Goal: Information Seeking & Learning: Learn about a topic

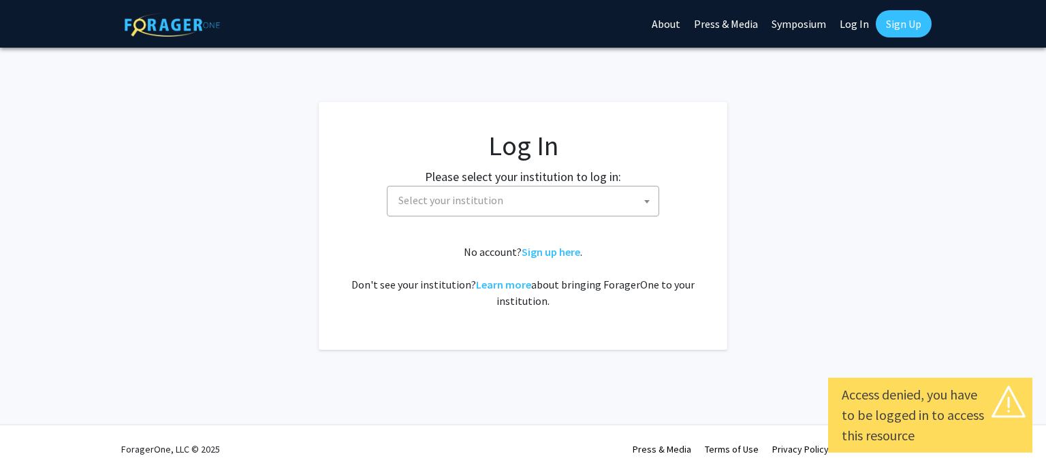
select select
click at [443, 206] on span "Select your institution" at bounding box center [450, 200] width 105 height 14
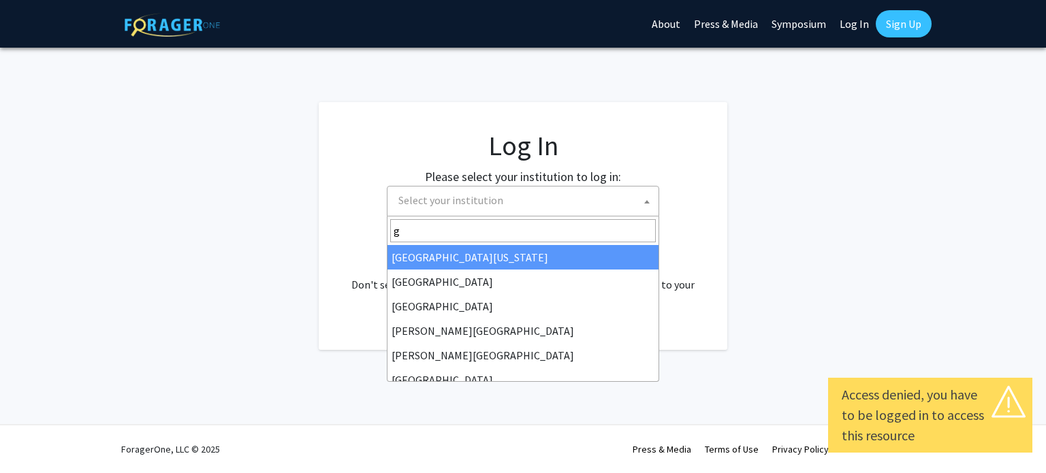
type input "gr"
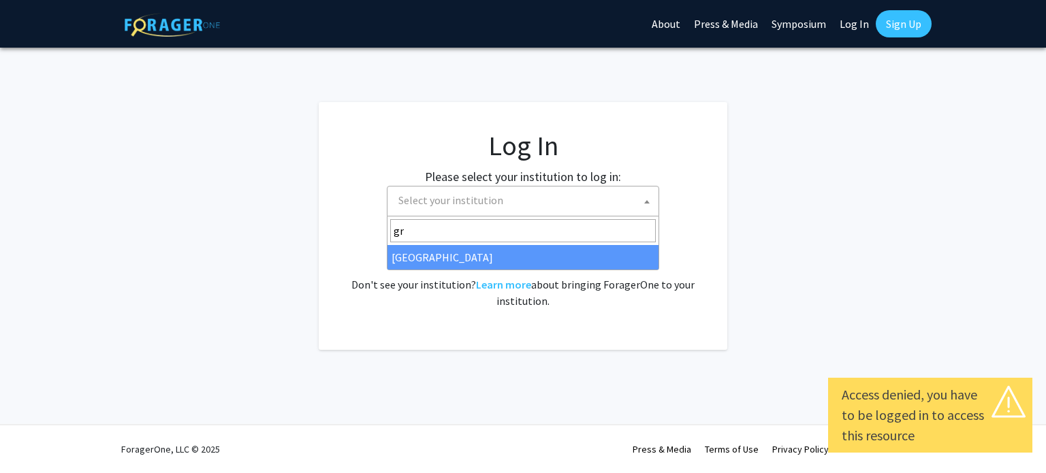
select select "23"
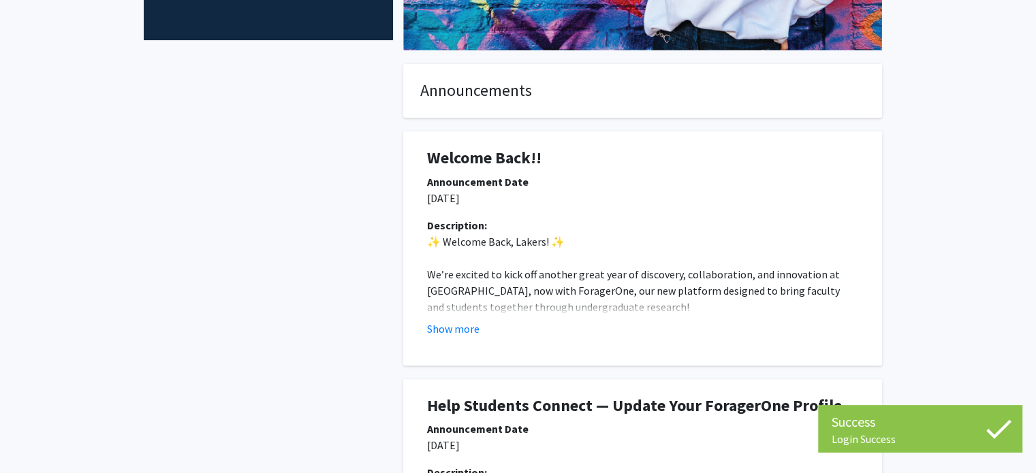
scroll to position [323, 0]
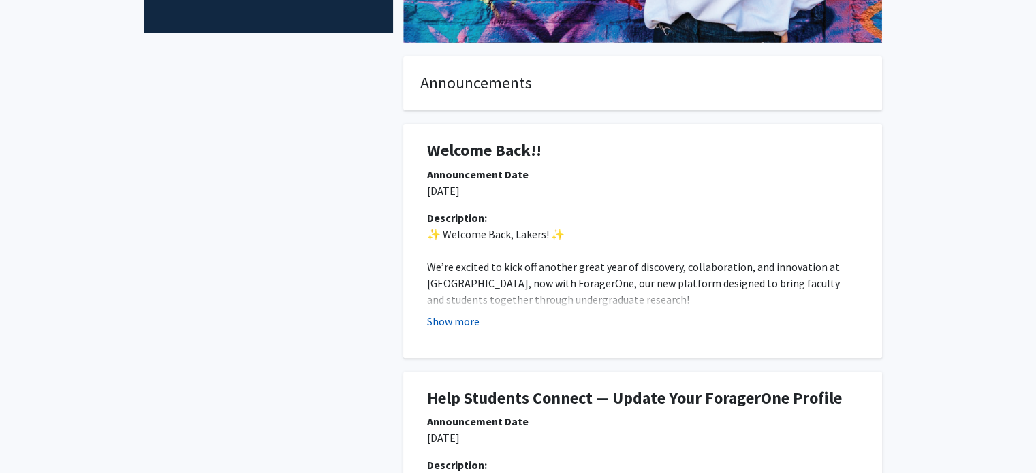
click at [454, 322] on button "Show more" at bounding box center [453, 321] width 52 height 16
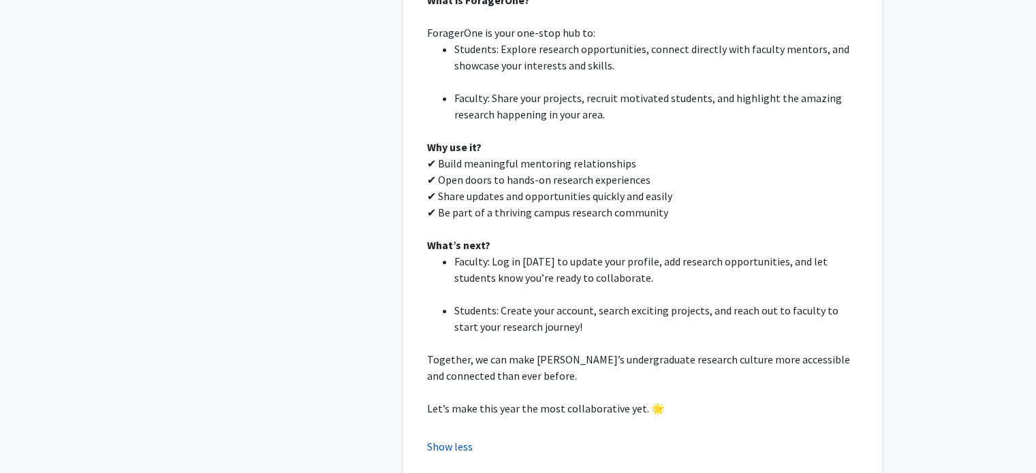
scroll to position [659, 0]
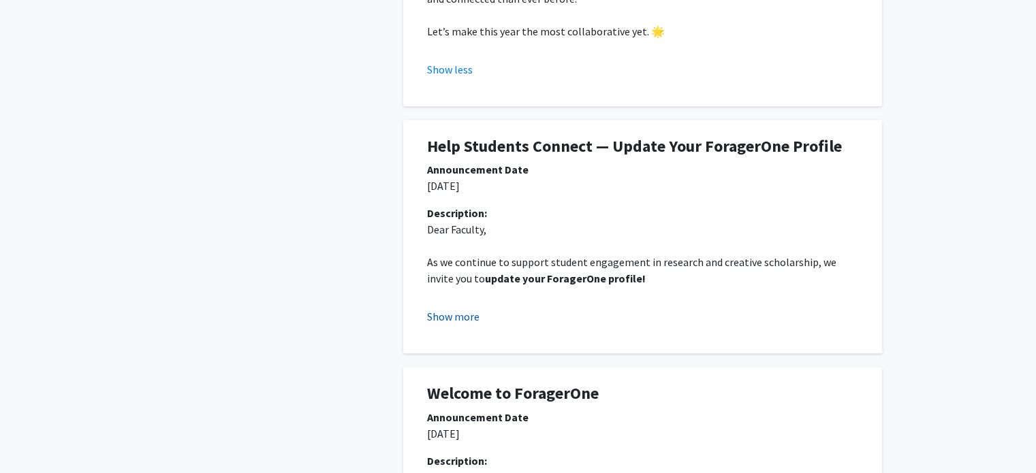
click at [445, 316] on button "Show more" at bounding box center [453, 317] width 52 height 16
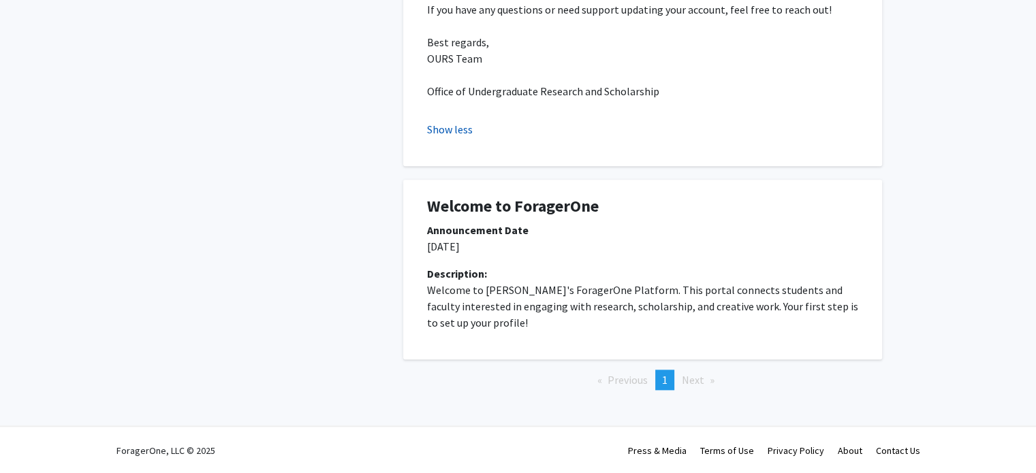
scroll to position [1515, 0]
click at [695, 382] on span "Next page" at bounding box center [693, 380] width 22 height 14
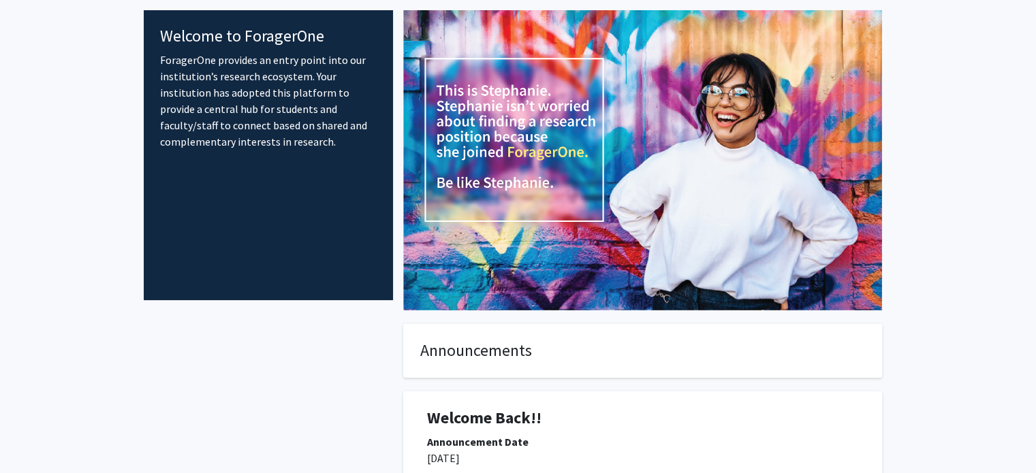
scroll to position [0, 0]
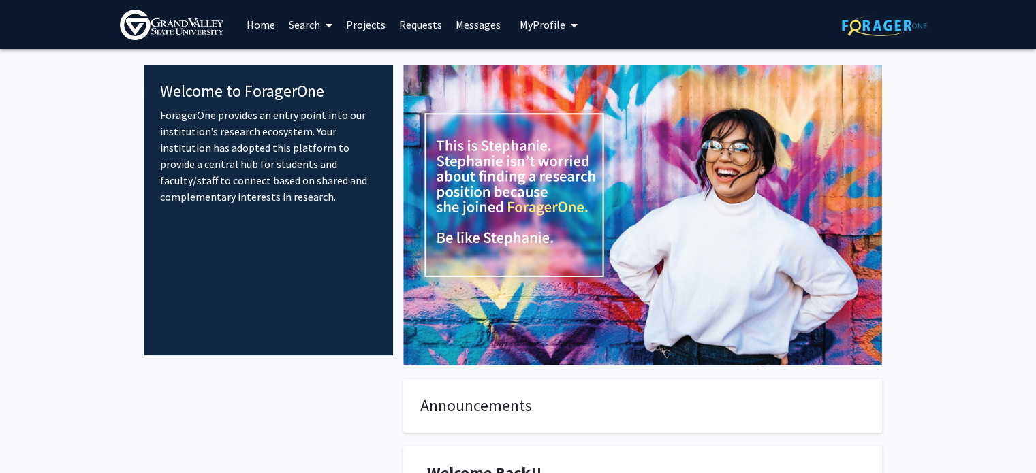
click at [297, 30] on link "Search" at bounding box center [310, 25] width 57 height 48
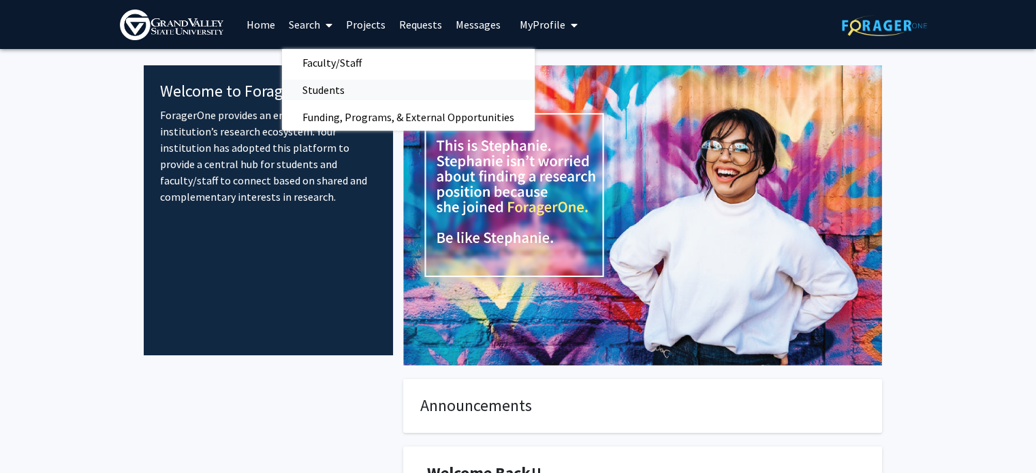
click at [334, 92] on span "Students" at bounding box center [323, 89] width 83 height 27
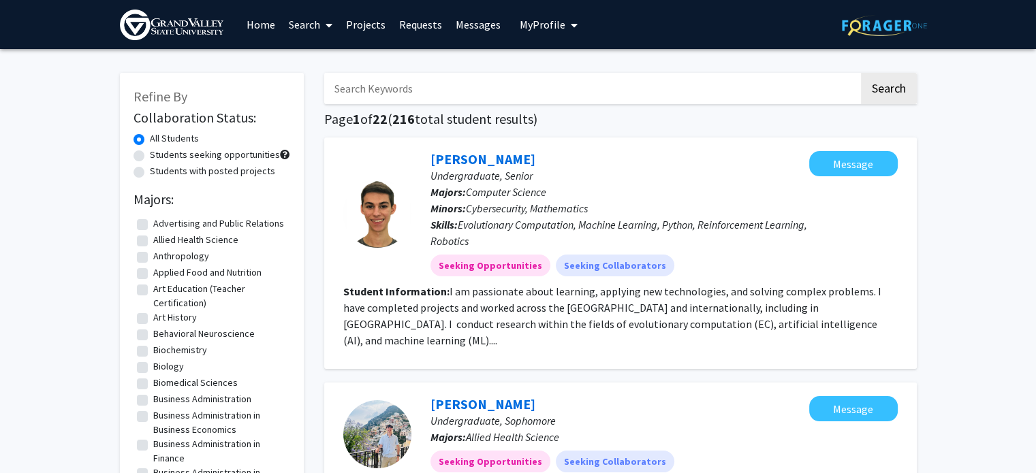
click at [370, 43] on link "Projects" at bounding box center [365, 25] width 53 height 48
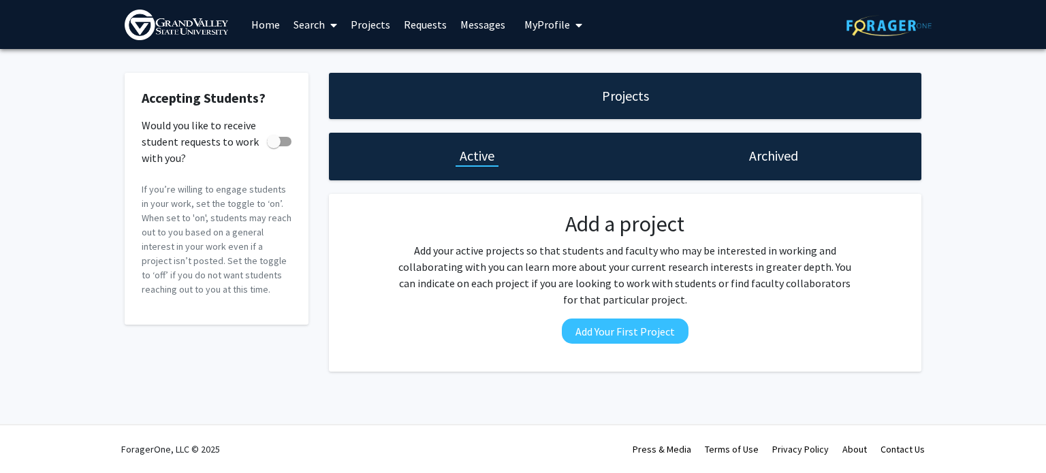
click at [303, 27] on link "Search" at bounding box center [315, 25] width 57 height 48
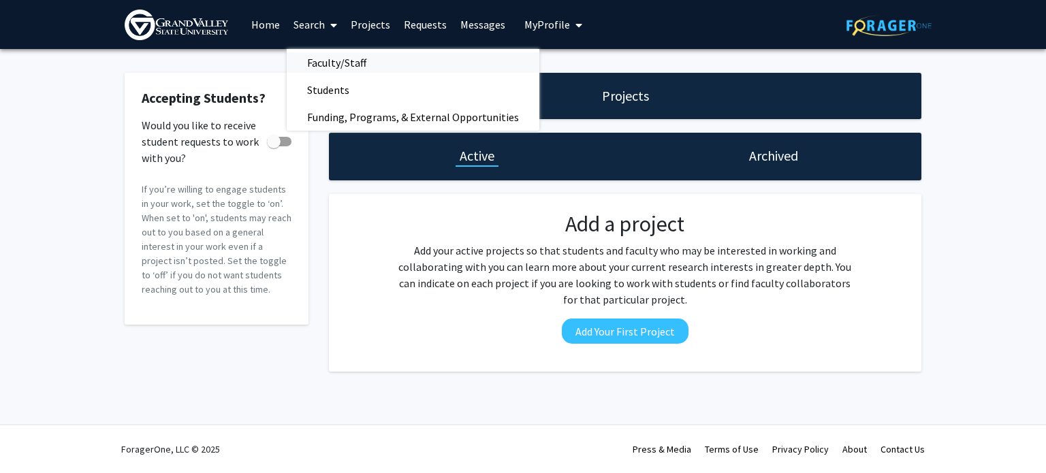
click at [319, 66] on span "Faculty/Staff" at bounding box center [337, 62] width 100 height 27
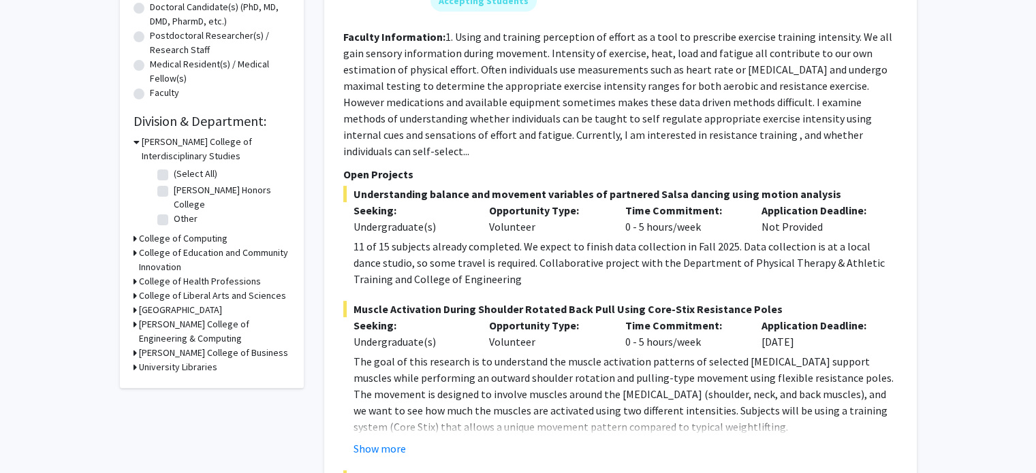
scroll to position [305, 0]
click at [134, 297] on icon at bounding box center [135, 297] width 3 height 14
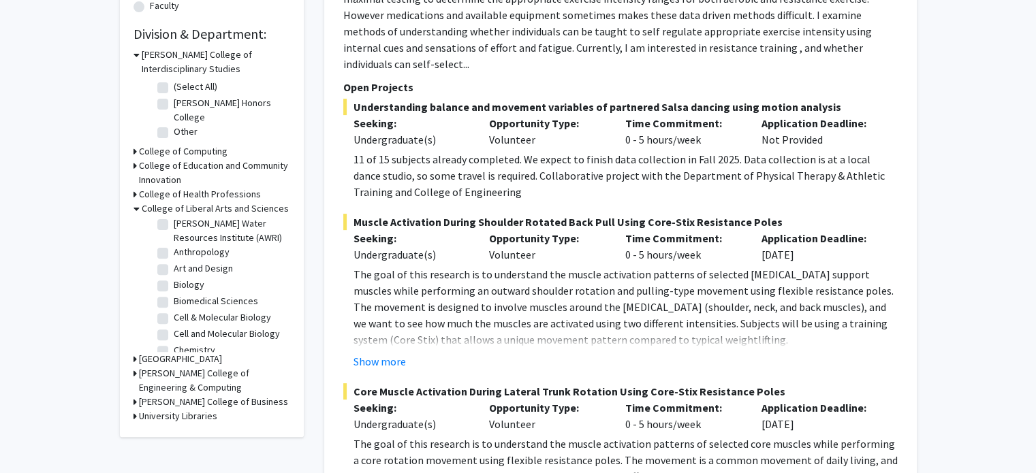
scroll to position [52, 0]
click at [174, 270] on label "Biology" at bounding box center [189, 269] width 31 height 14
click at [174, 270] on input "Biology" at bounding box center [178, 266] width 9 height 9
checkbox input "true"
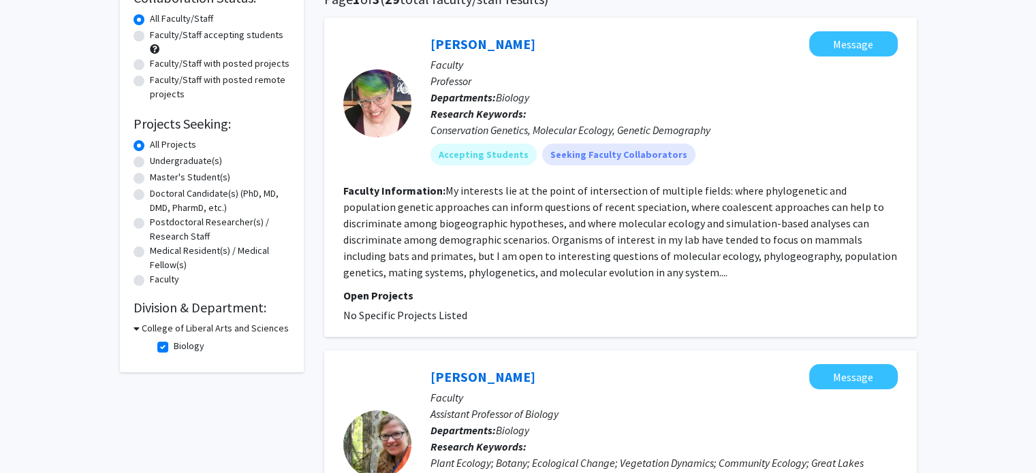
scroll to position [121, 0]
click at [136, 330] on icon at bounding box center [137, 328] width 6 height 14
click at [146, 330] on h3 "College of Liberal Arts and Sciences" at bounding box center [212, 328] width 147 height 14
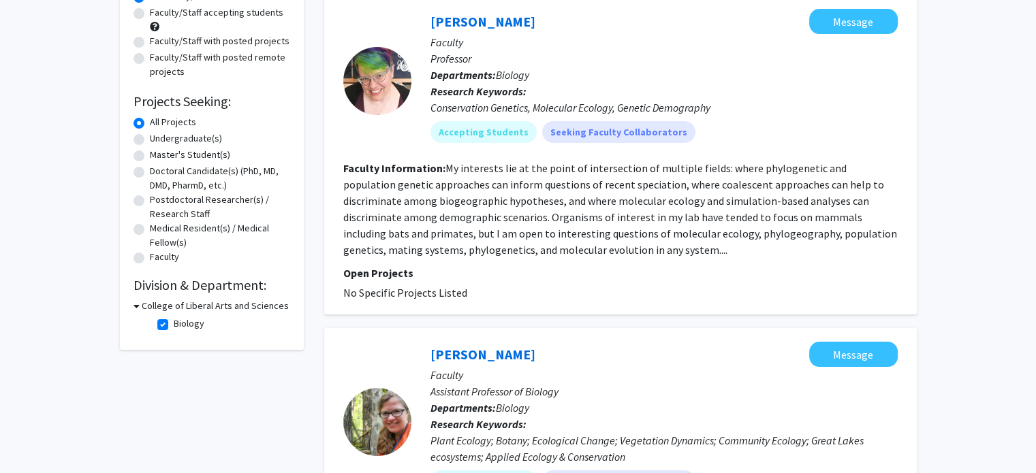
scroll to position [143, 0]
click at [136, 307] on icon at bounding box center [137, 305] width 6 height 14
click at [134, 310] on icon at bounding box center [135, 305] width 3 height 14
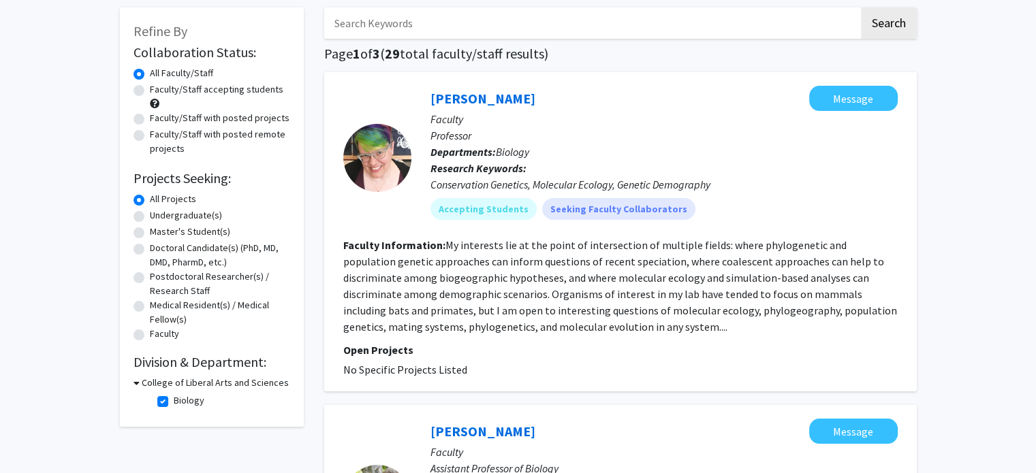
scroll to position [76, 0]
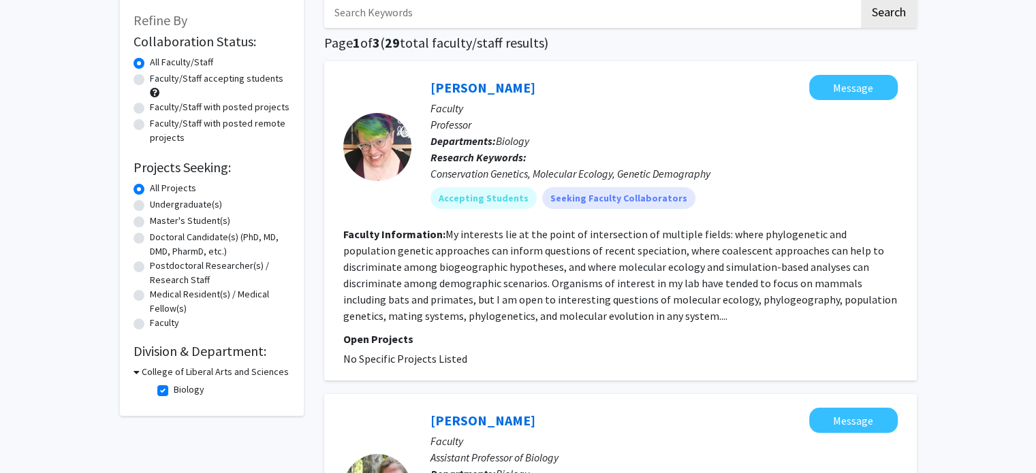
click at [150, 204] on label "Undergraduate(s)" at bounding box center [186, 205] width 72 height 14
click at [150, 204] on input "Undergraduate(s)" at bounding box center [154, 202] width 9 height 9
radio input "true"
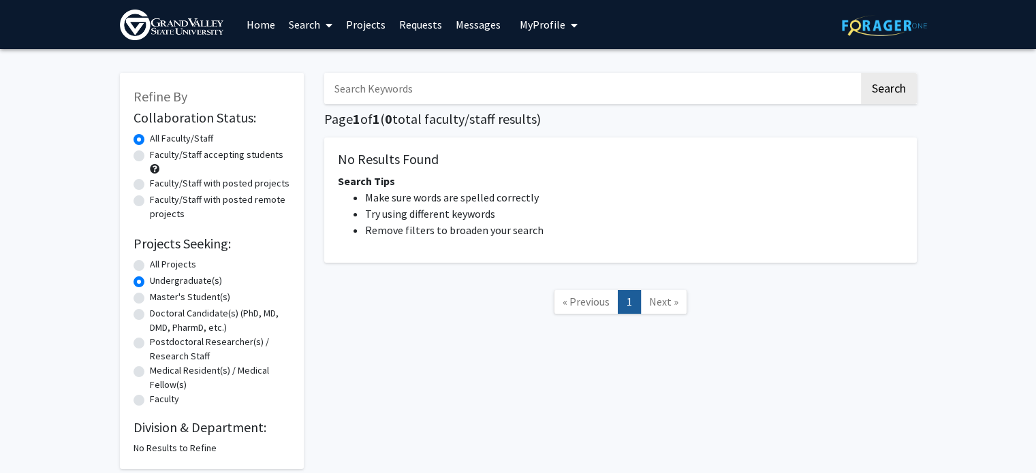
click at [150, 269] on label "All Projects" at bounding box center [173, 264] width 46 height 14
click at [150, 266] on input "All Projects" at bounding box center [154, 261] width 9 height 9
radio input "true"
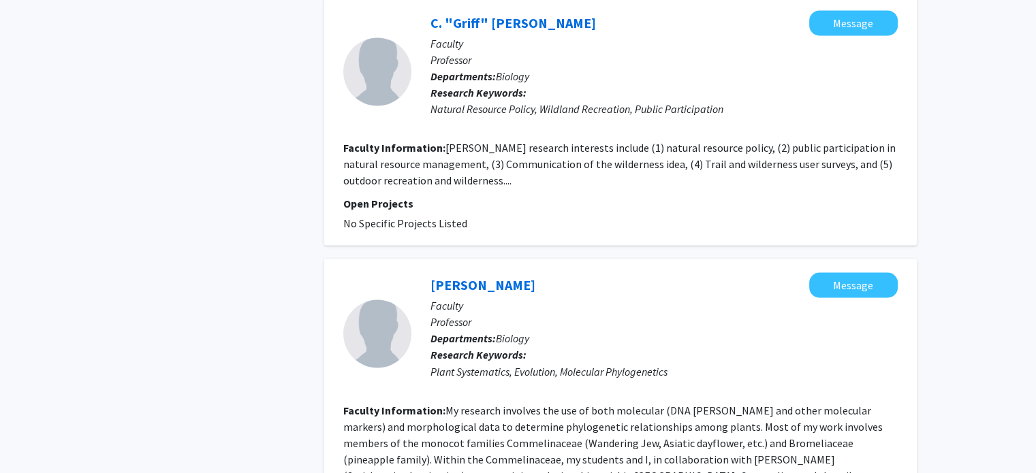
scroll to position [3061, 0]
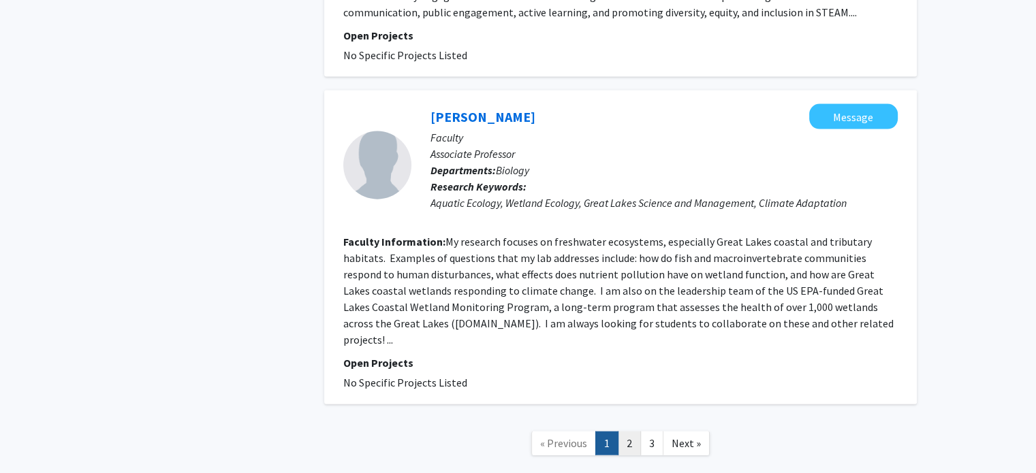
click at [631, 432] on link "2" at bounding box center [629, 444] width 23 height 24
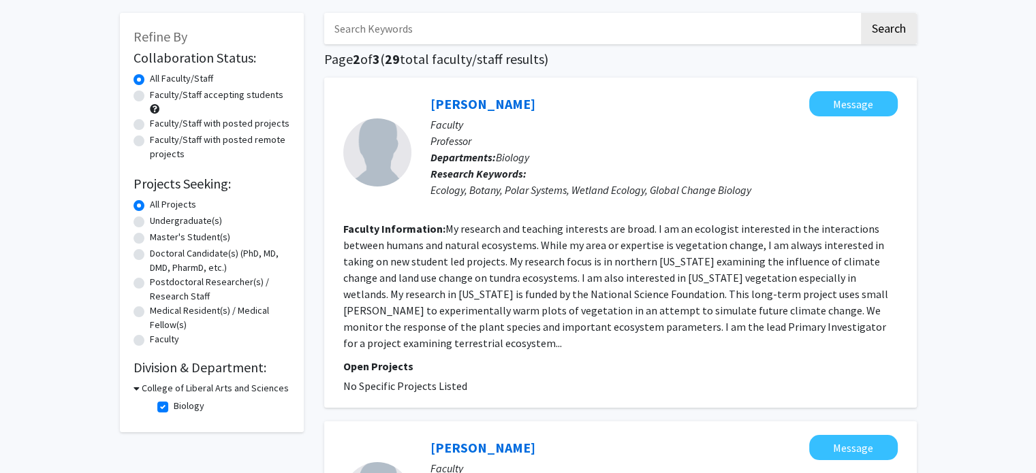
scroll to position [126, 0]
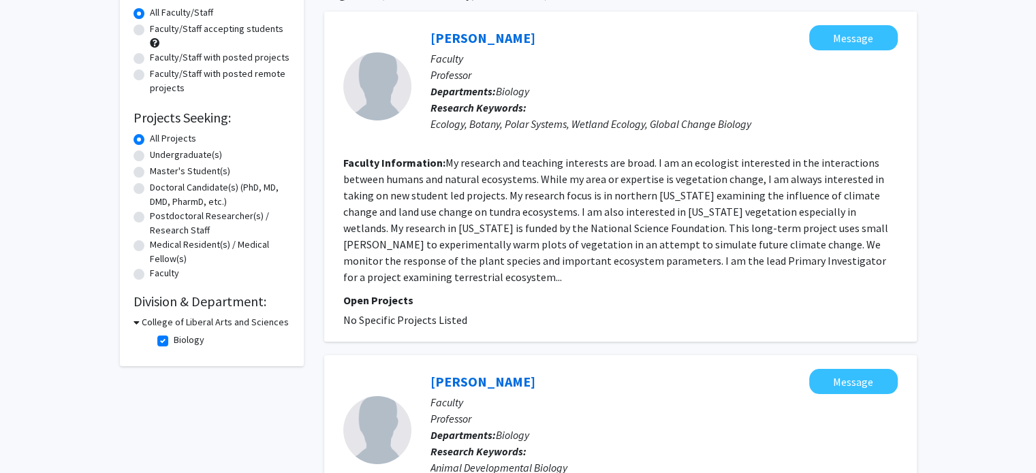
click at [174, 342] on label "Biology" at bounding box center [189, 340] width 31 height 14
click at [174, 342] on input "Biology" at bounding box center [178, 337] width 9 height 9
checkbox input "false"
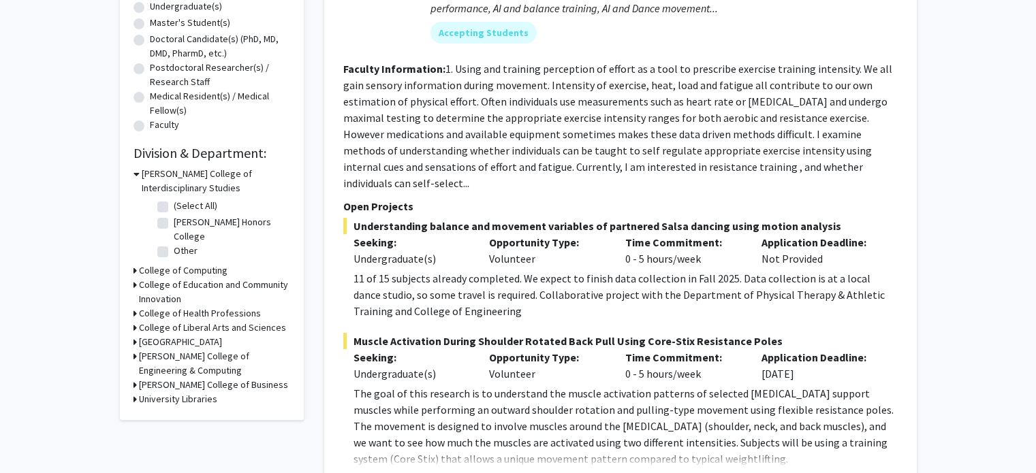
scroll to position [280, 0]
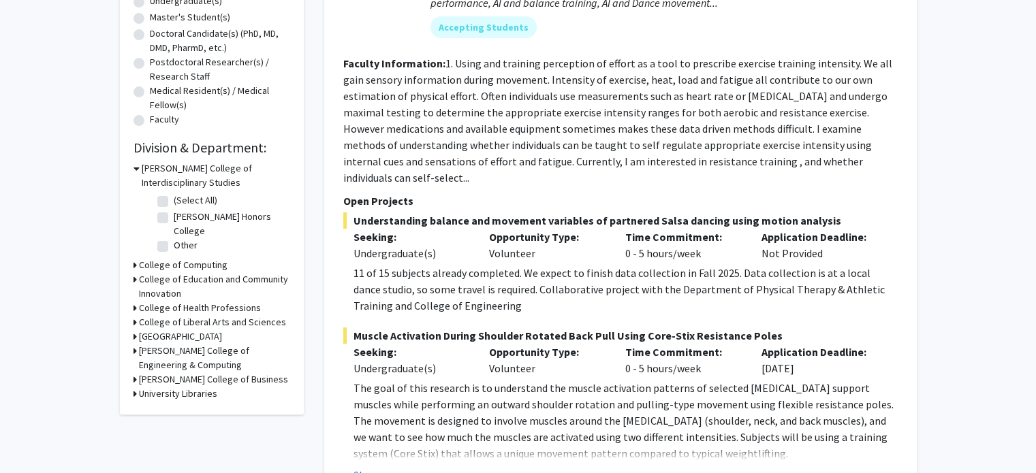
click at [134, 322] on icon at bounding box center [135, 322] width 3 height 14
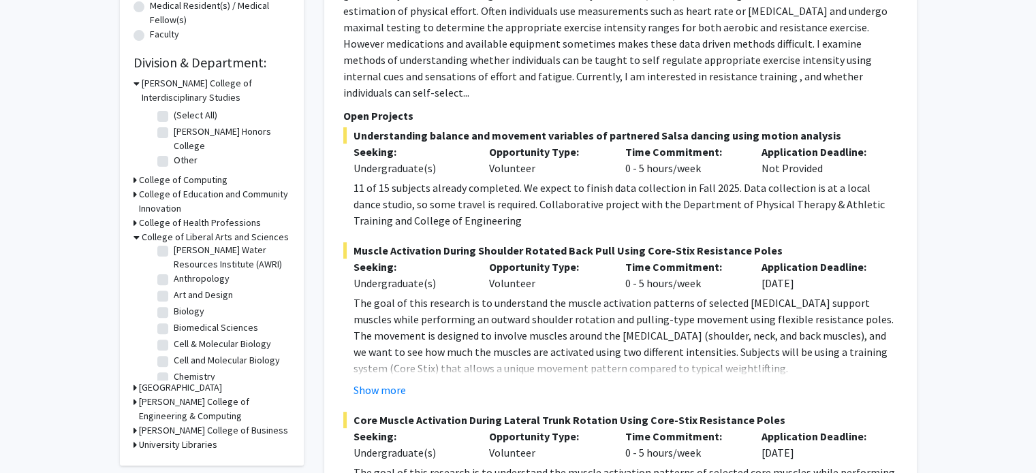
scroll to position [41, 0]
click at [174, 330] on label "Biomedical Sciences" at bounding box center [216, 324] width 84 height 14
click at [174, 326] on input "Biomedical Sciences" at bounding box center [178, 321] width 9 height 9
checkbox input "true"
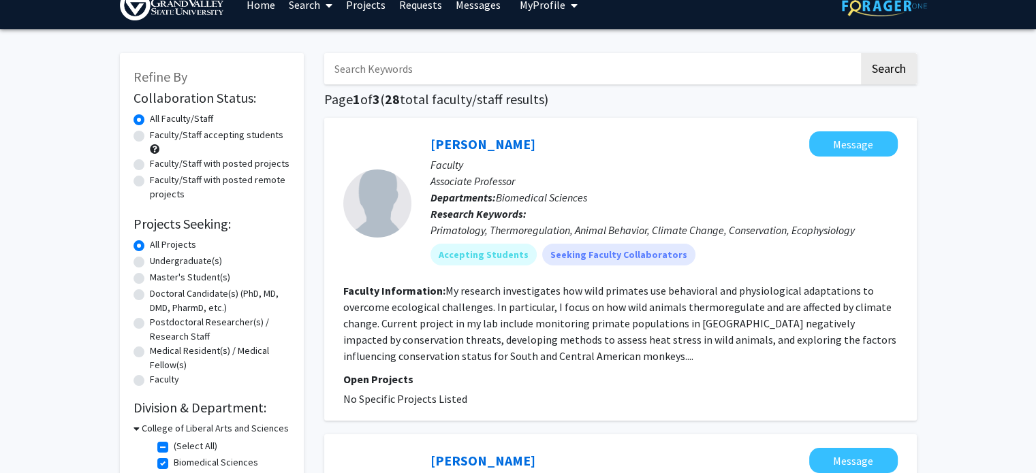
scroll to position [8, 0]
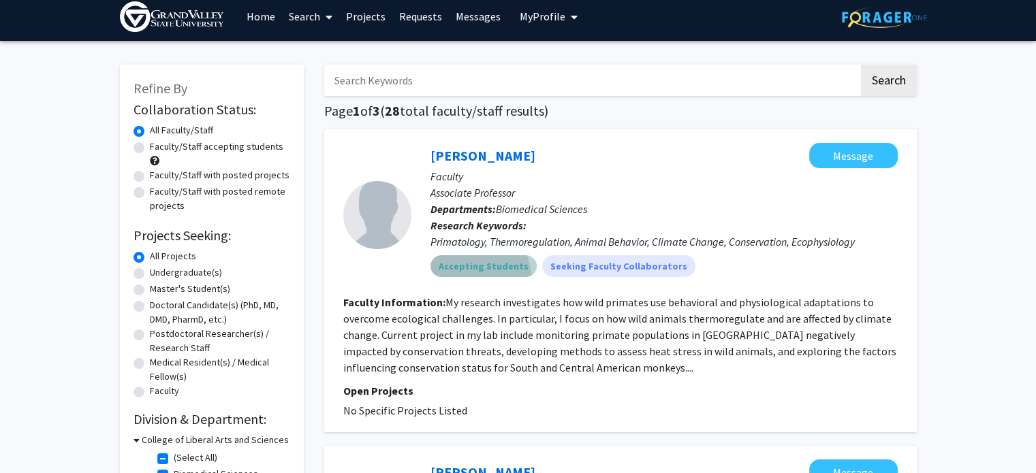
click at [466, 272] on mat-chip "Accepting Students" at bounding box center [483, 266] width 106 height 22
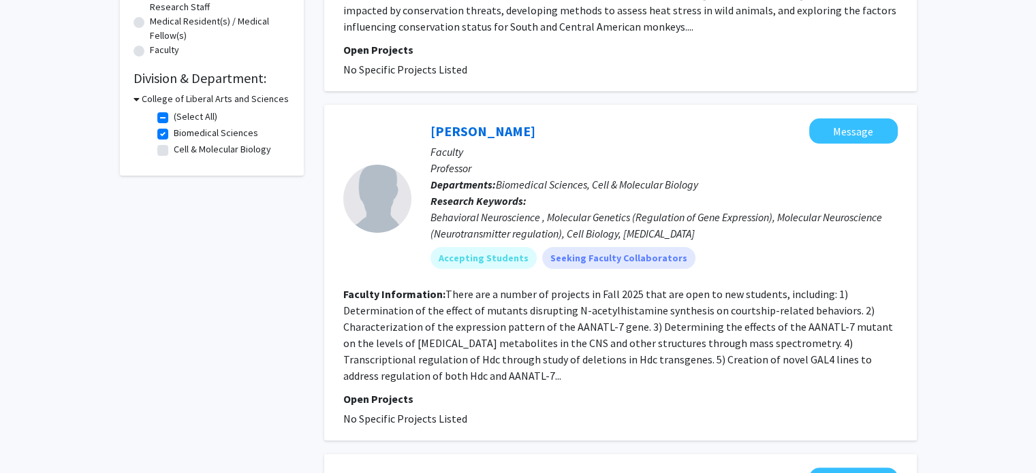
scroll to position [351, 0]
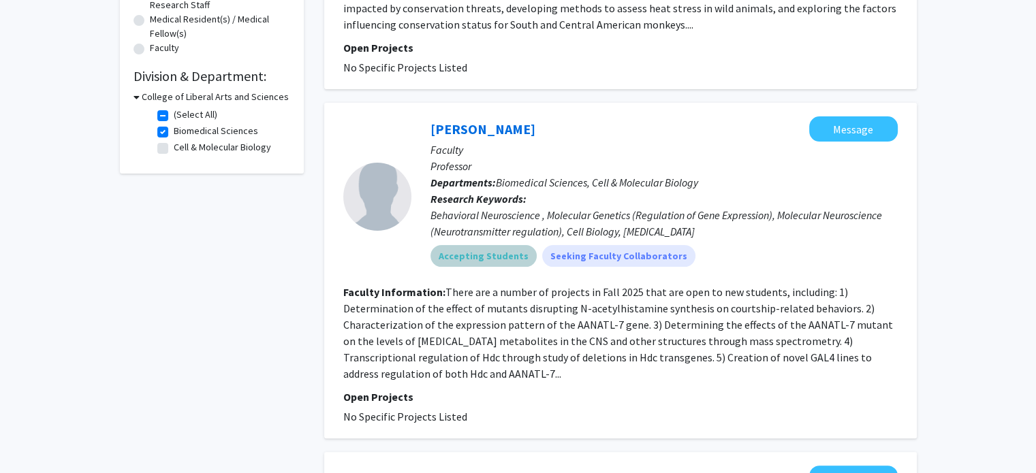
click at [448, 257] on mat-chip "Accepting Students" at bounding box center [483, 256] width 106 height 22
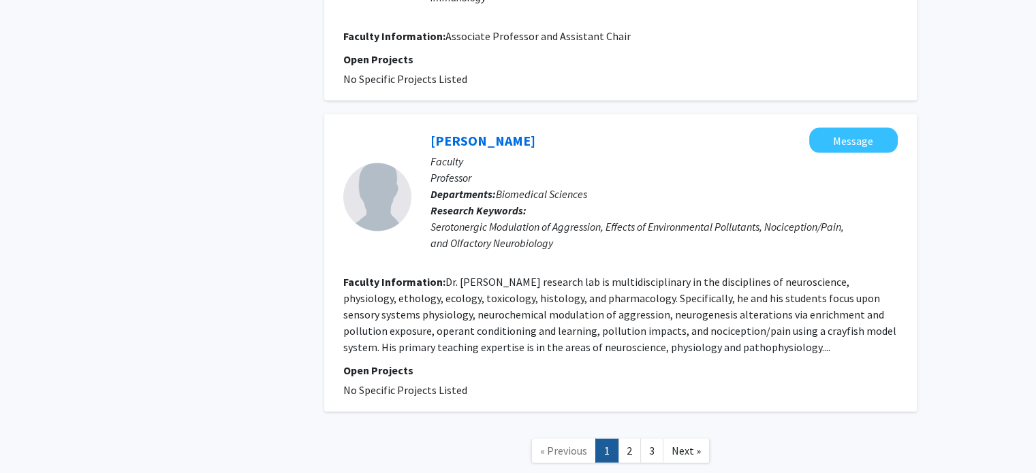
scroll to position [2930, 0]
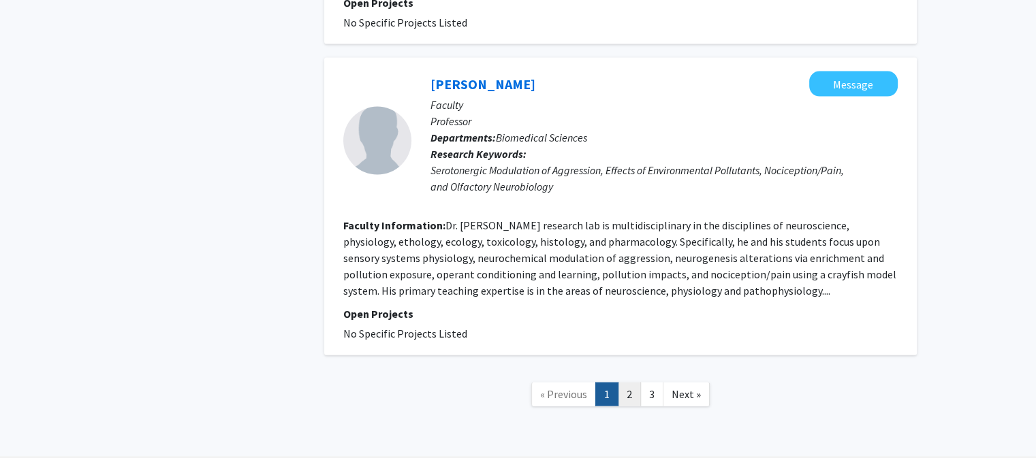
click at [629, 383] on link "2" at bounding box center [629, 395] width 23 height 24
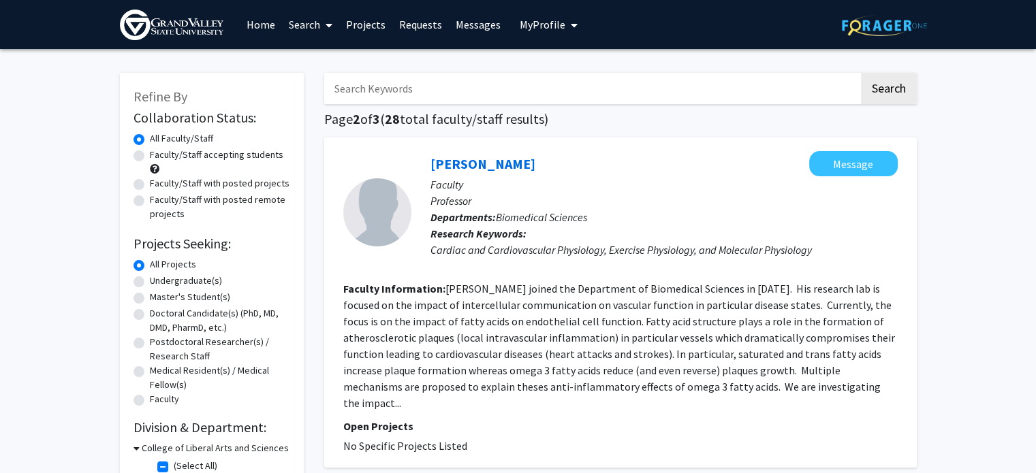
click at [150, 161] on label "Faculty/Staff accepting students" at bounding box center [217, 155] width 134 height 14
click at [150, 157] on input "Faculty/Staff accepting students" at bounding box center [154, 152] width 9 height 9
radio input "true"
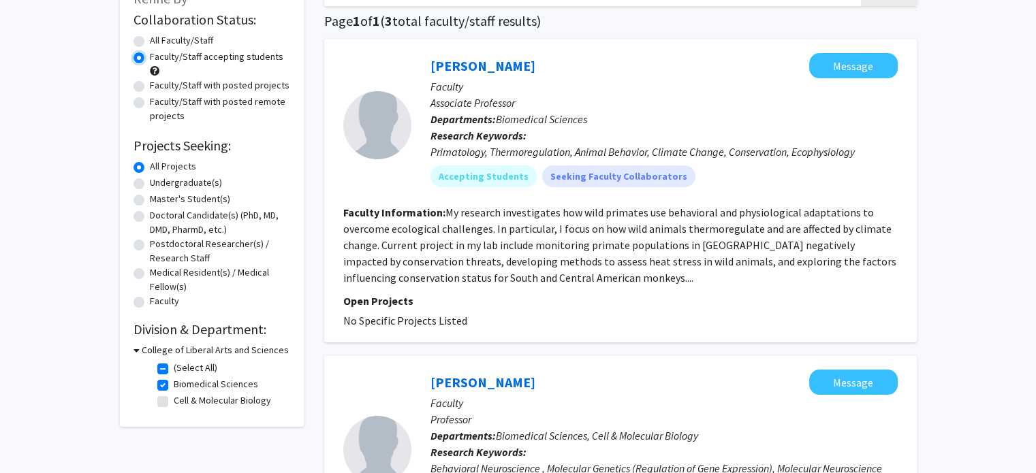
scroll to position [99, 0]
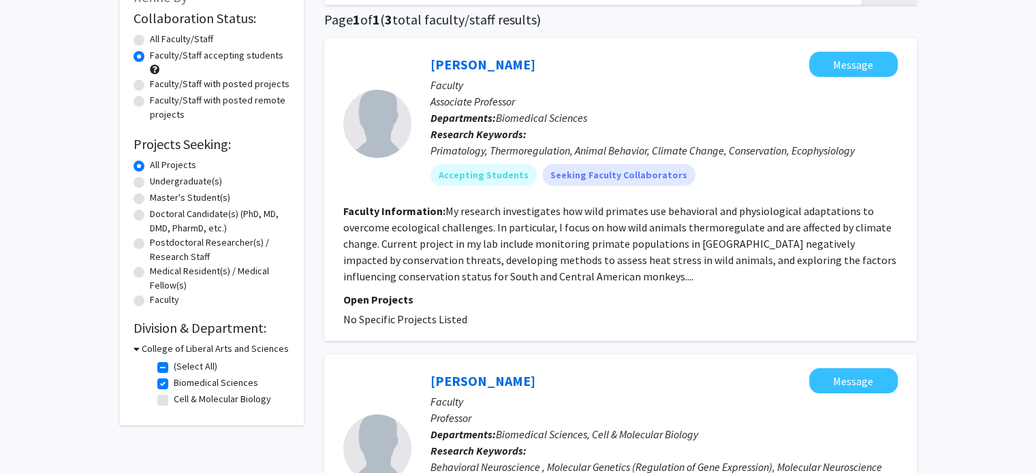
click at [174, 402] on label "Cell & Molecular Biology" at bounding box center [222, 399] width 97 height 14
click at [174, 401] on input "Cell & Molecular Biology" at bounding box center [178, 396] width 9 height 9
checkbox input "true"
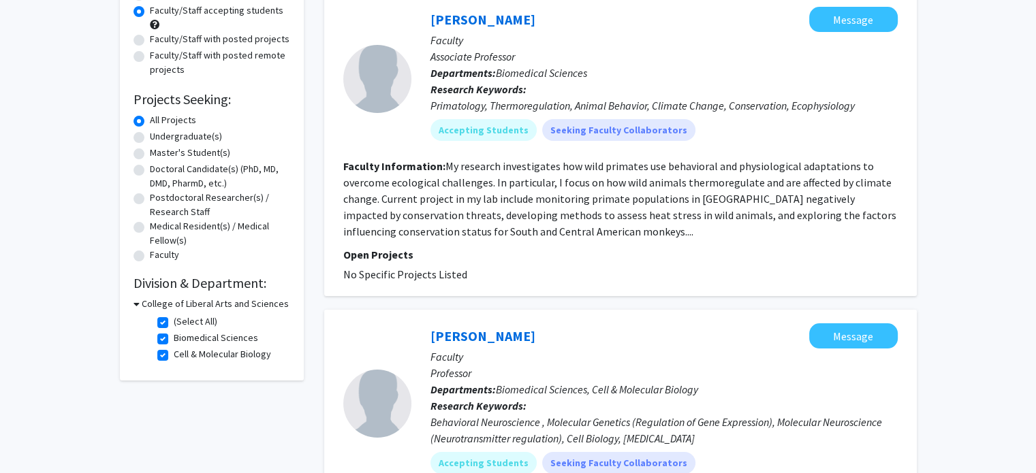
scroll to position [146, 0]
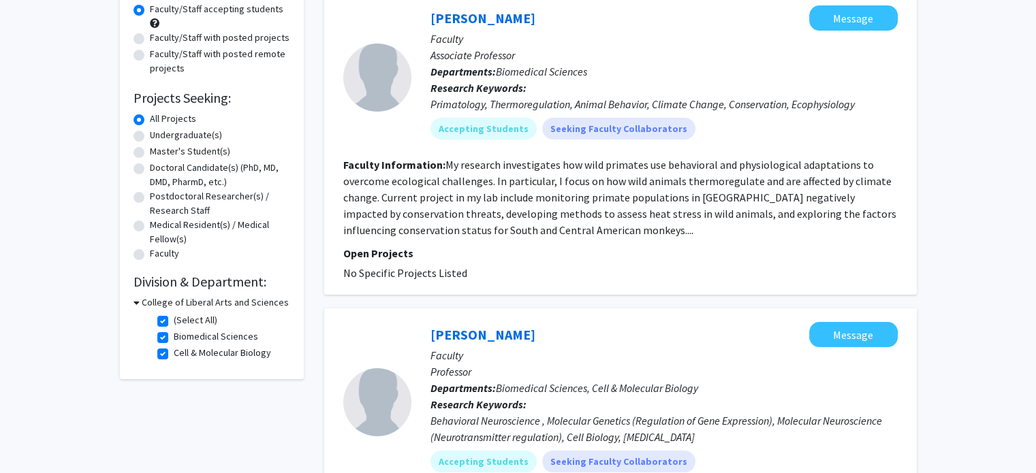
click at [174, 342] on label "Biomedical Sciences" at bounding box center [216, 337] width 84 height 14
click at [174, 339] on input "Biomedical Sciences" at bounding box center [178, 334] width 9 height 9
checkbox input "false"
checkbox input "true"
